Goal: Check status

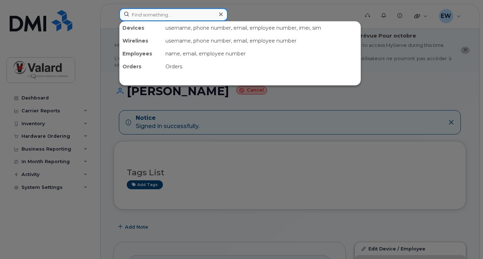
click at [158, 16] on input at bounding box center [173, 14] width 109 height 13
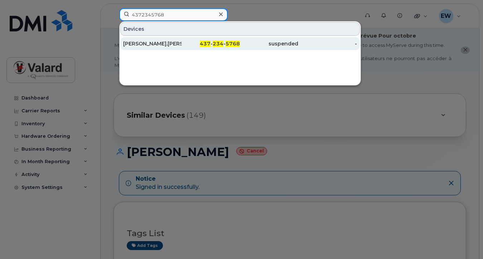
type input "4372345768"
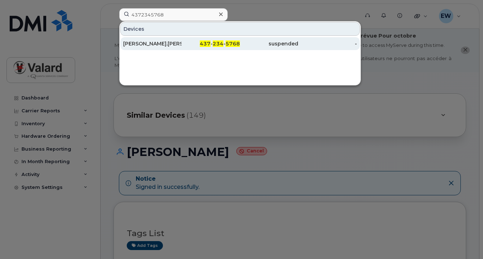
click at [229, 44] on span "5768" at bounding box center [233, 43] width 14 height 6
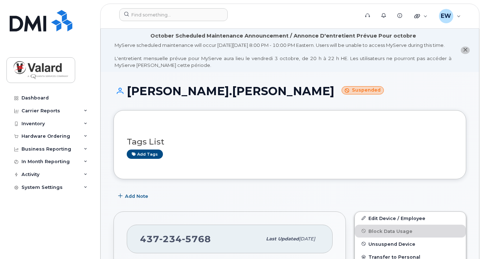
click at [311, 94] on h1 "[PERSON_NAME].[PERSON_NAME] Suspended" at bounding box center [290, 91] width 353 height 13
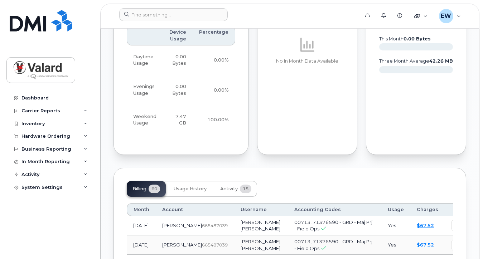
scroll to position [752, 0]
